Goal: Information Seeking & Learning: Understand process/instructions

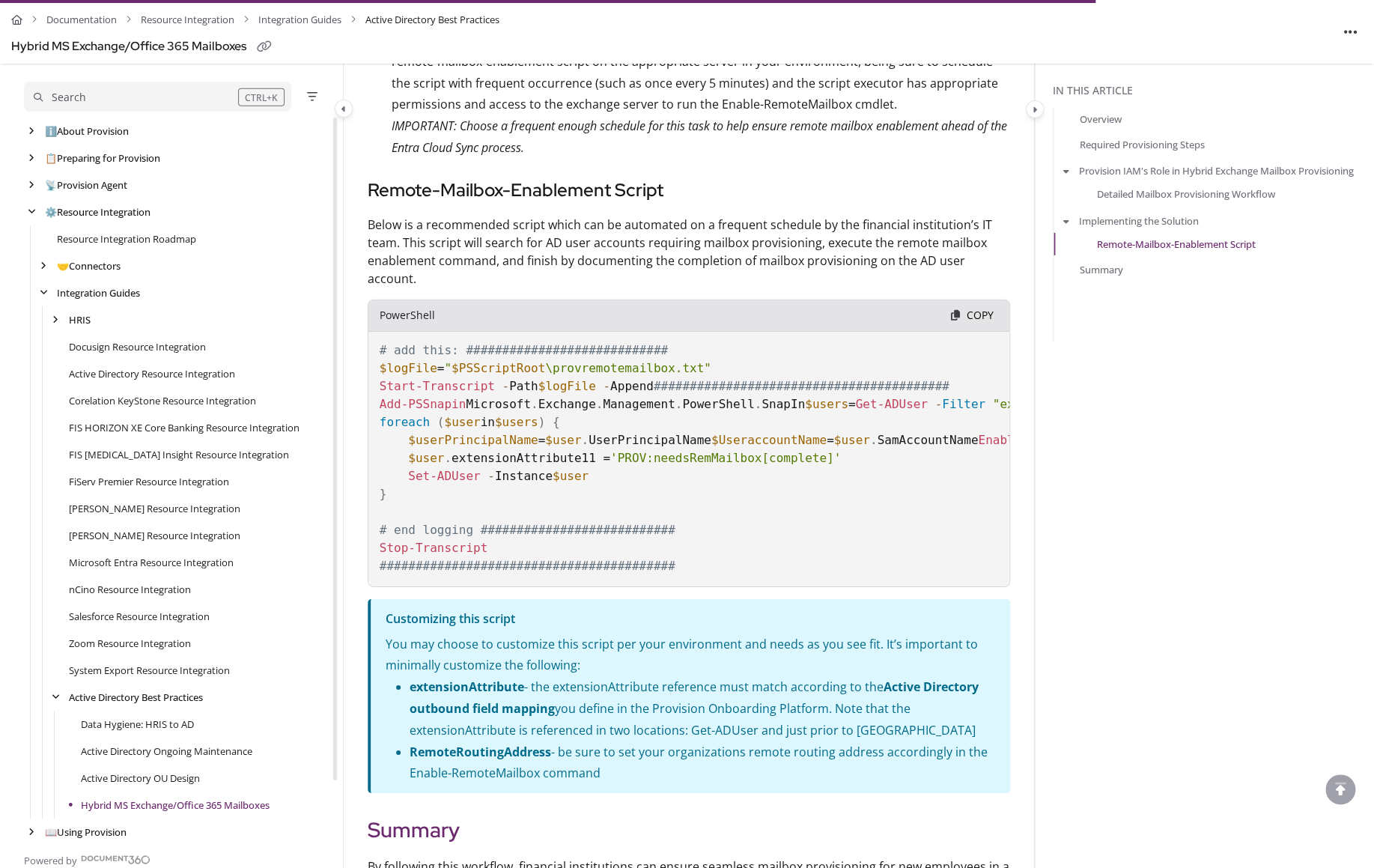
scroll to position [2270, 0]
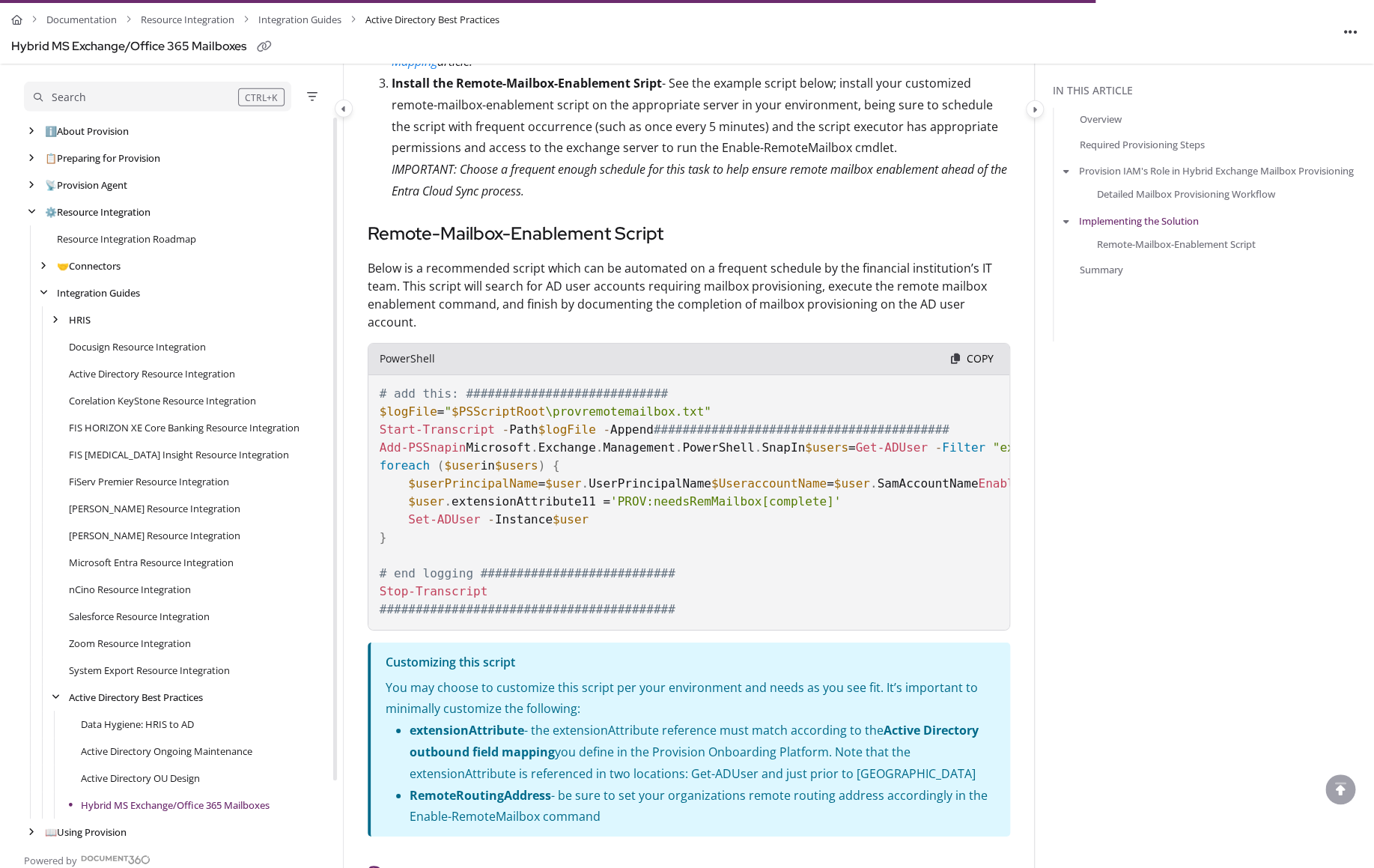
click at [653, 259] on p "Below is a recommended script which can be automated on a frequent schedule by …" at bounding box center [689, 294] width 642 height 72
click at [652, 259] on p "Below is a recommended script which can be automated on a frequent schedule by …" at bounding box center [689, 294] width 642 height 72
click at [697, 259] on p "Below is a recommended script which can be automated on a frequent schedule by …" at bounding box center [689, 294] width 642 height 72
click at [648, 259] on p "Below is a recommended script which can be automated on a frequent schedule by …" at bounding box center [689, 294] width 642 height 72
click at [633, 32] on ul "Documentation Resource Integration Integration Guides Active Directory Best Pra…" at bounding box center [669, 20] width 1316 height 40
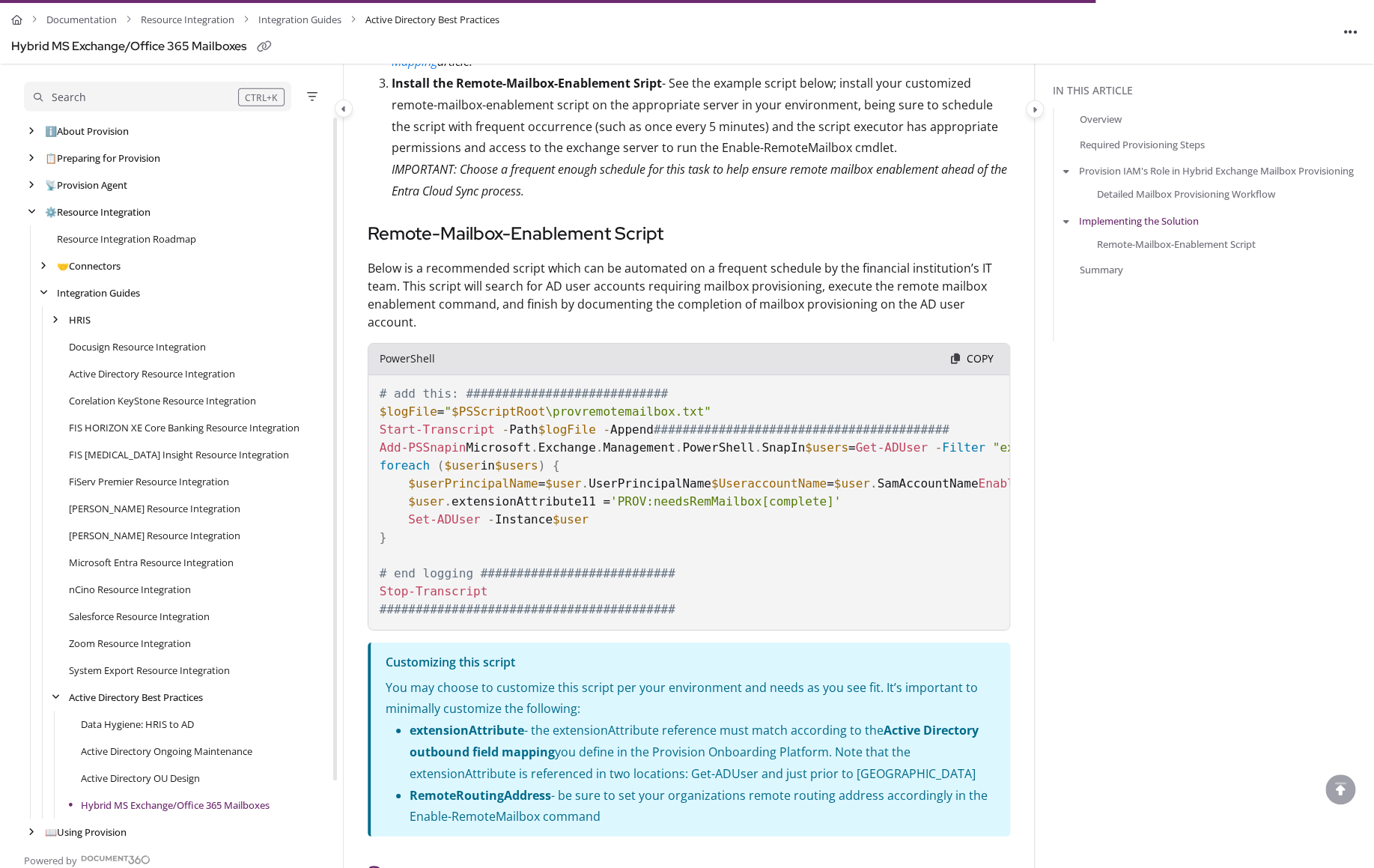
click at [640, 220] on h3 "Remote-Mailbox-Enablement Script" at bounding box center [689, 234] width 642 height 27
click at [652, 259] on p "Below is a recommended script which can be automated on a frequent schedule by …" at bounding box center [689, 294] width 642 height 72
click at [661, 260] on p "Below is a recommended script which can be automated on a frequent schedule by …" at bounding box center [689, 294] width 642 height 72
